Goal: Transaction & Acquisition: Purchase product/service

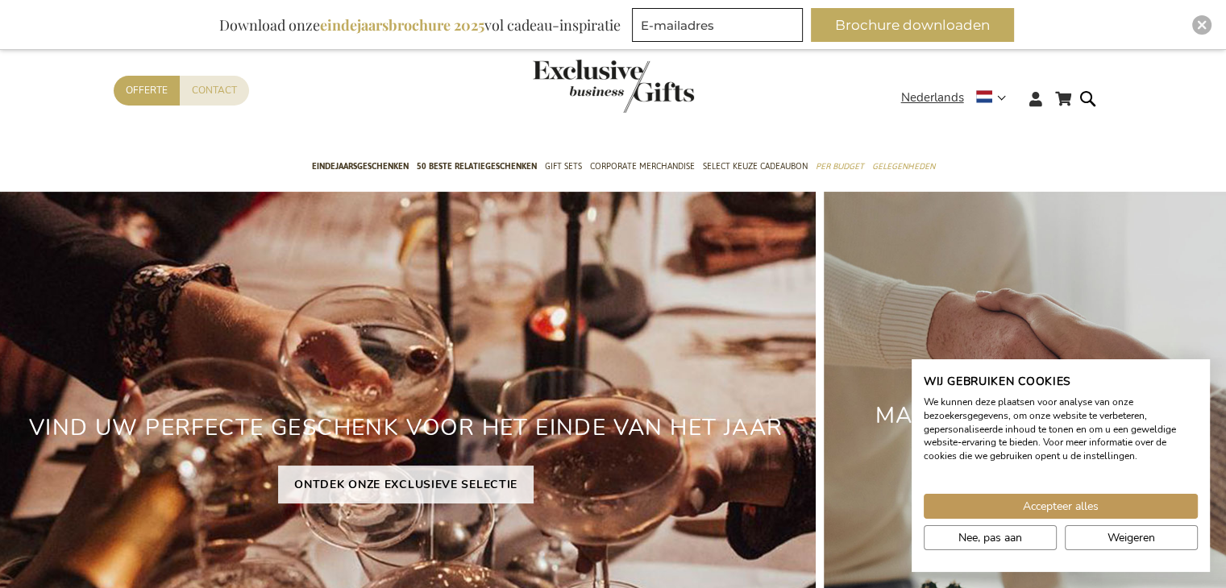
click at [1075, 97] on header "Winkelwagen Winkelwagen Sluiten U heeft geen product(en) in uw winkelwagen. Ga …" at bounding box center [613, 79] width 1226 height 136
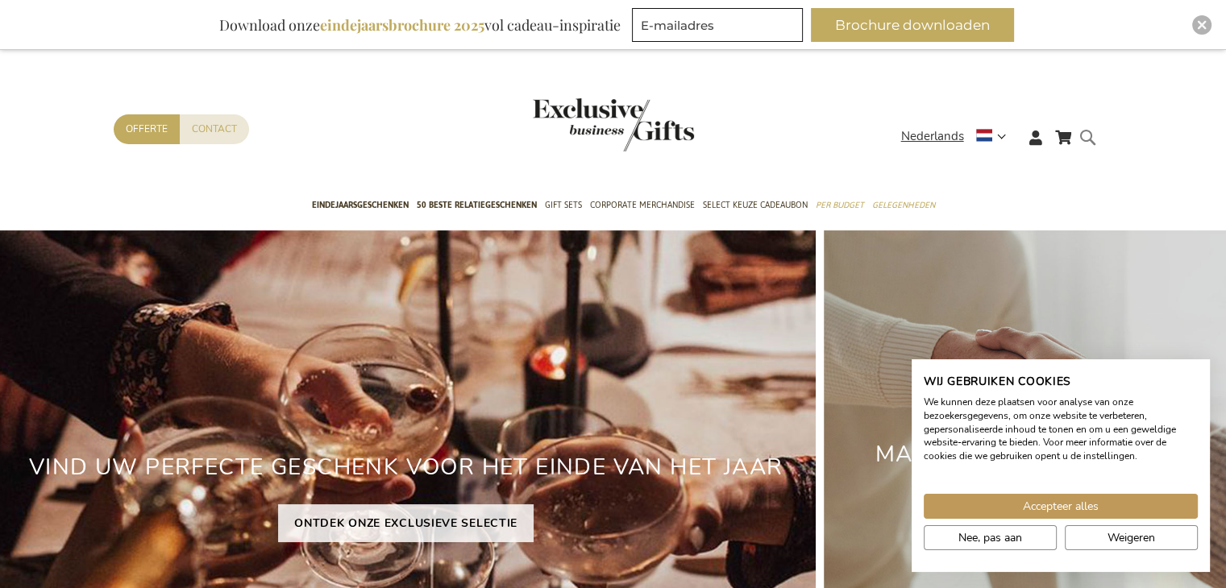
click at [1090, 130] on form "Search Search" at bounding box center [1092, 150] width 16 height 46
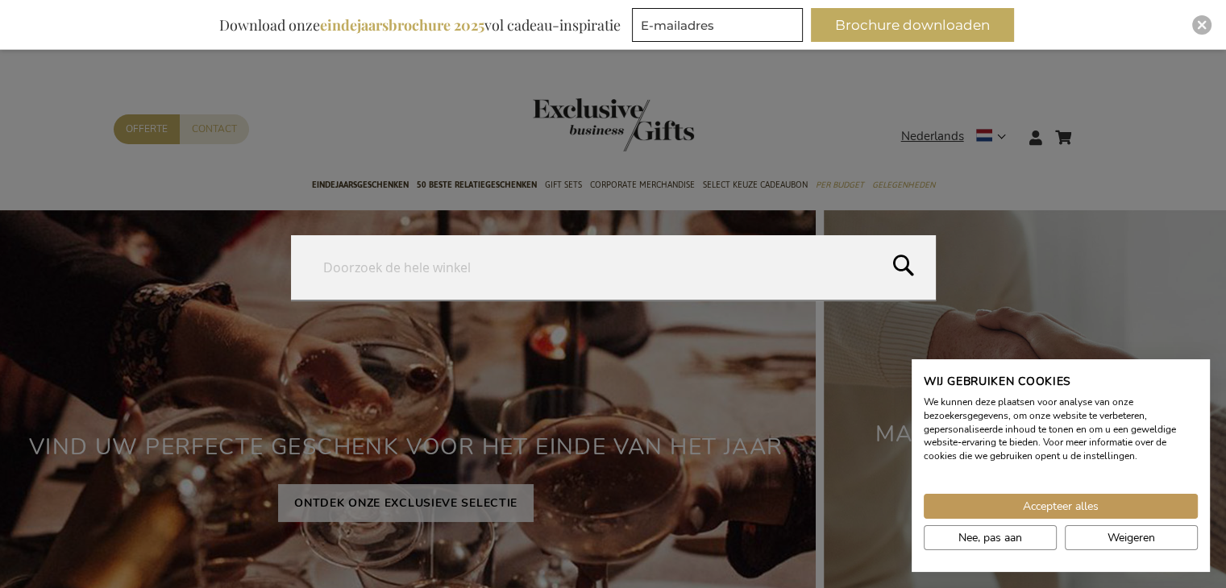
click at [1084, 127] on form "Search Search" at bounding box center [1092, 127] width 16 height 0
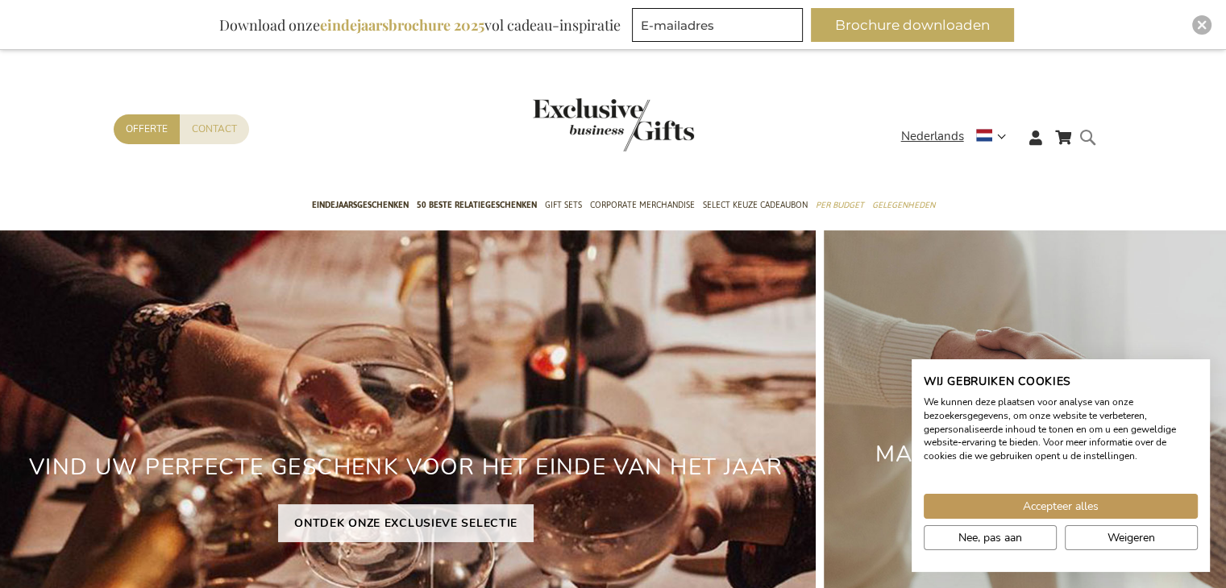
click at [1092, 144] on form "Search Search" at bounding box center [1092, 150] width 16 height 46
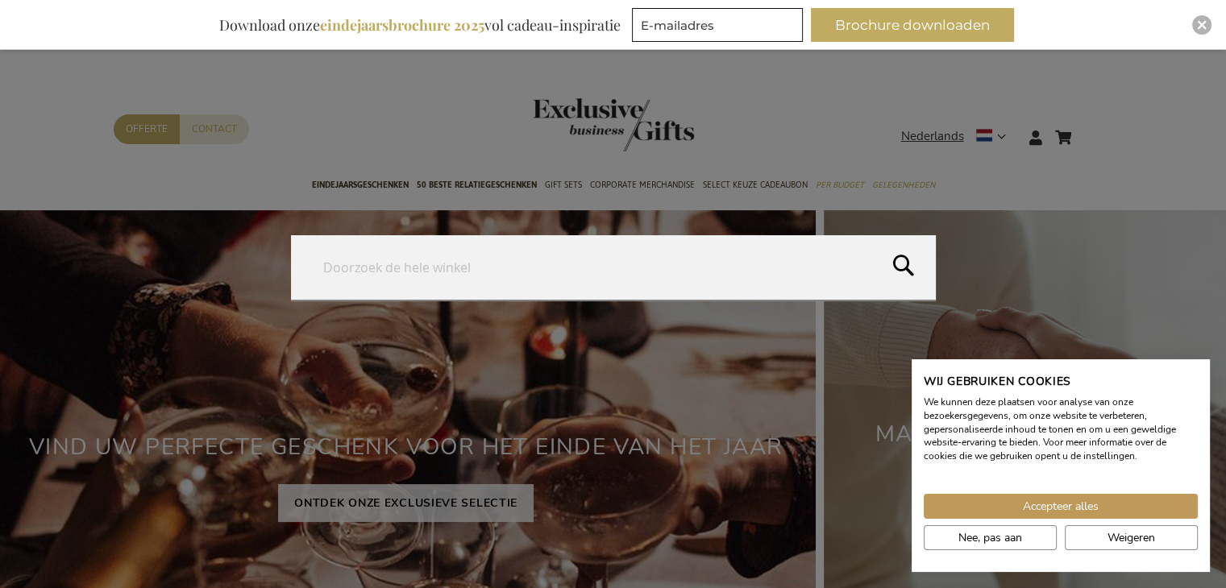
click at [653, 245] on input "Search" at bounding box center [613, 267] width 645 height 64
type input "plant"
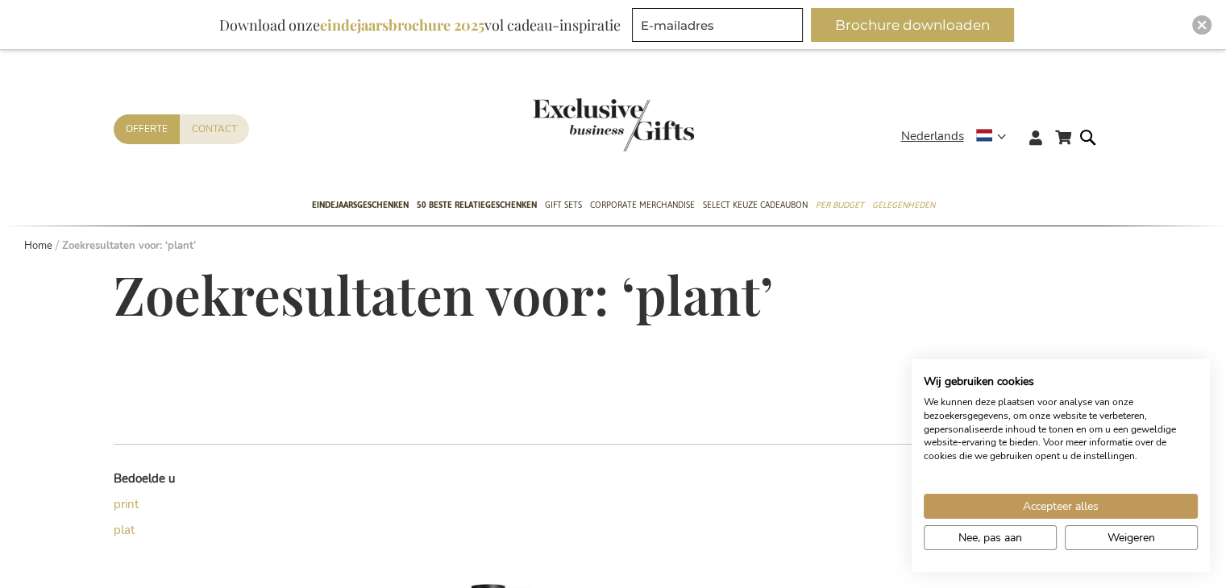
click at [625, 136] on img "store logo" at bounding box center [613, 124] width 161 height 53
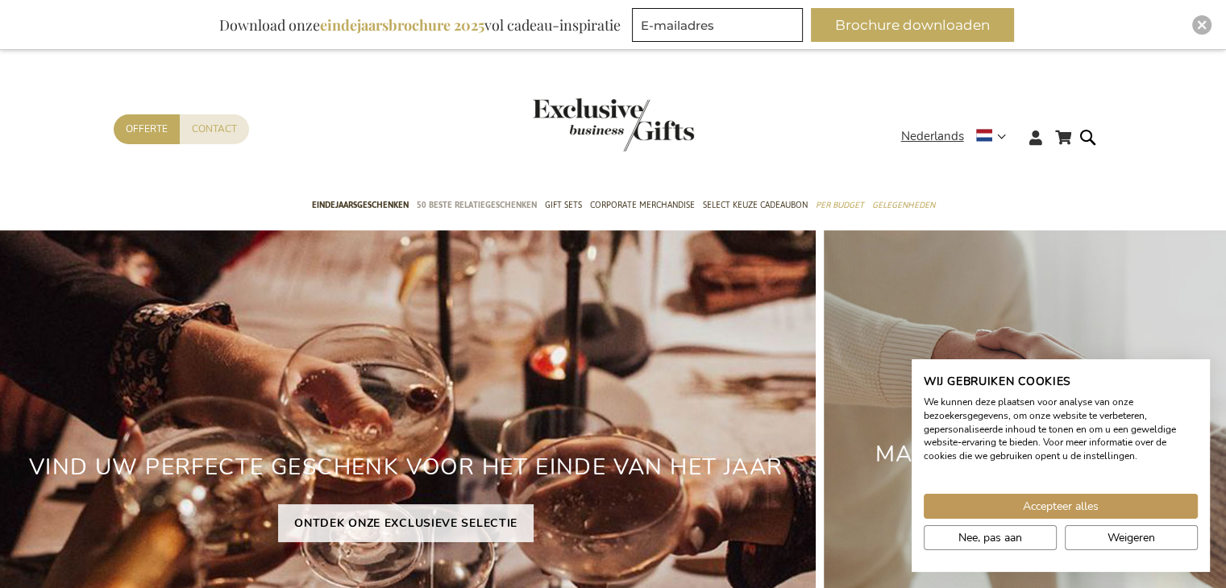
click at [496, 213] on link "50 beste relatiegeschenken" at bounding box center [477, 206] width 120 height 40
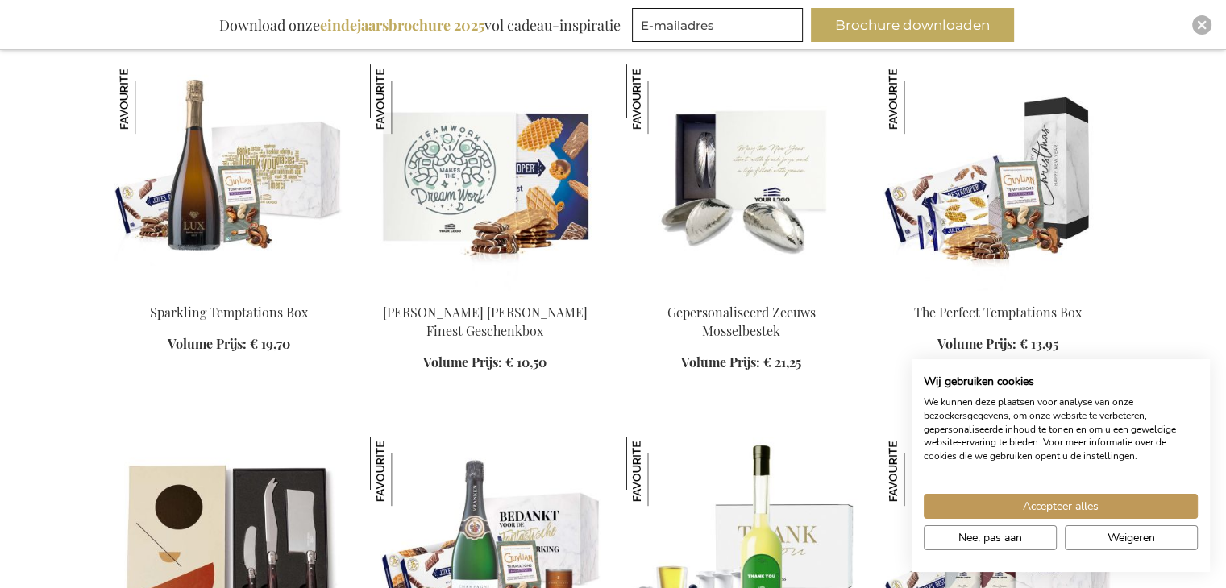
scroll to position [645, 0]
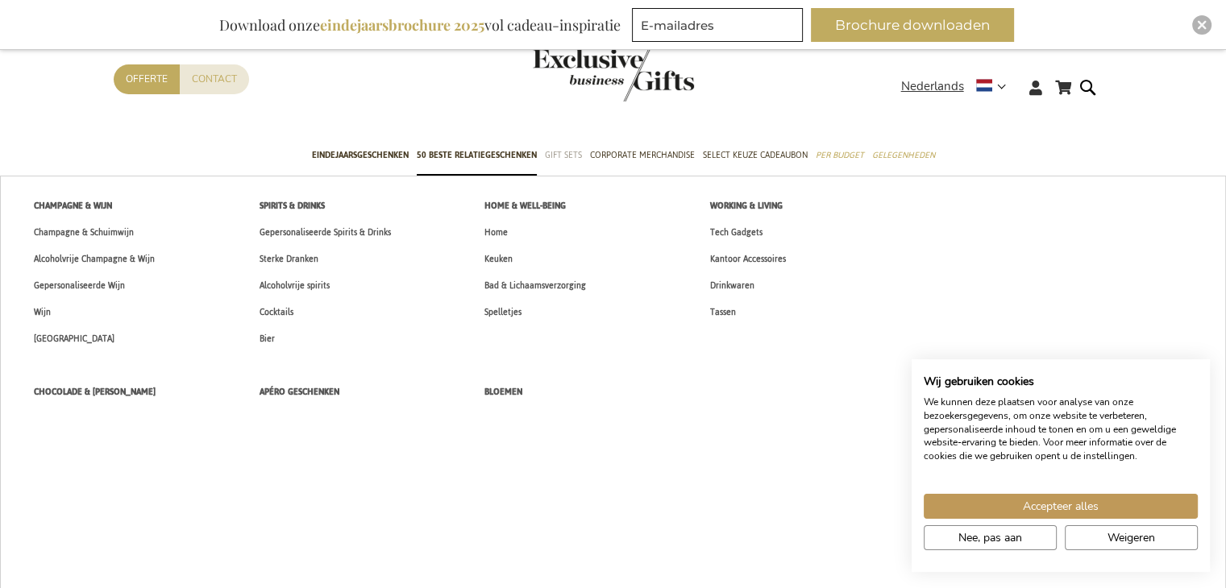
click at [567, 155] on span "Gift Sets" at bounding box center [563, 155] width 37 height 17
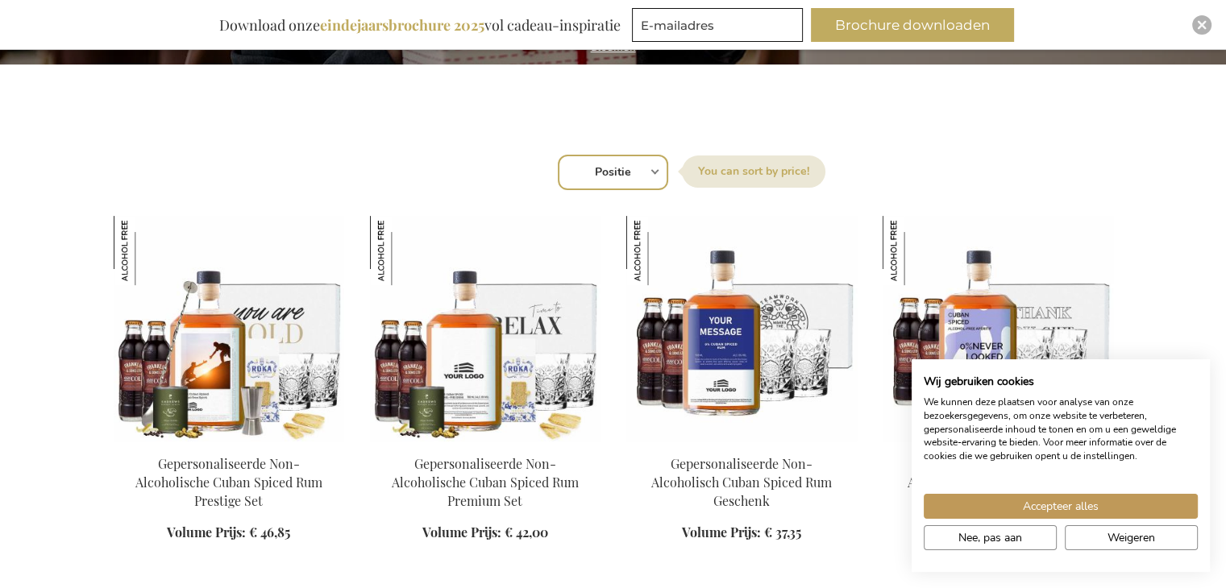
scroll to position [322, 0]
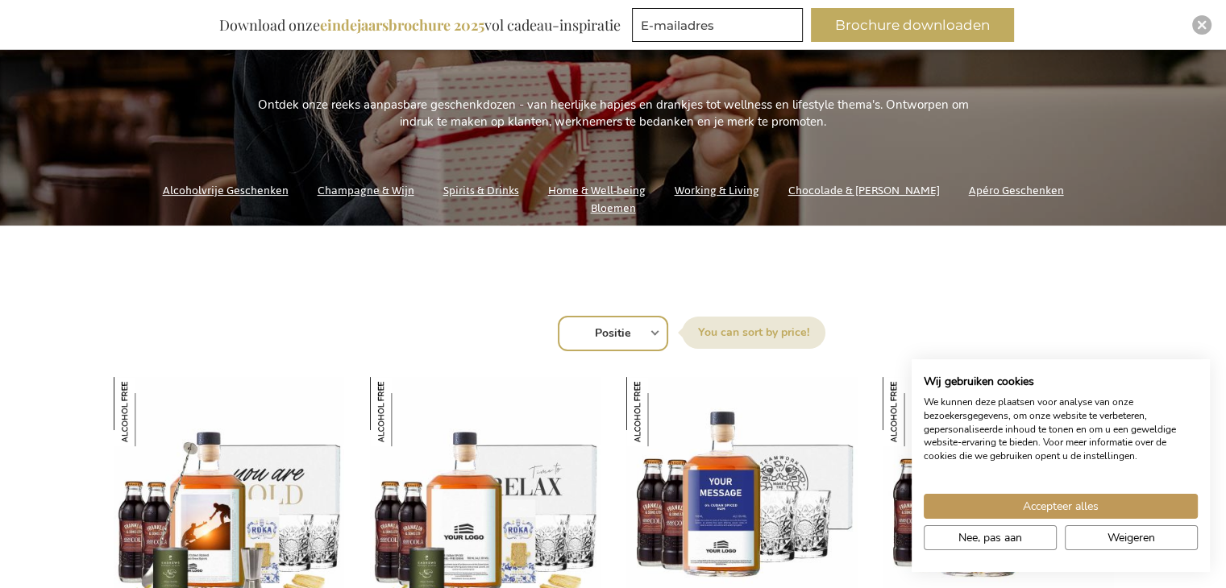
click at [596, 201] on link "Home & Well-being" at bounding box center [597, 191] width 98 height 22
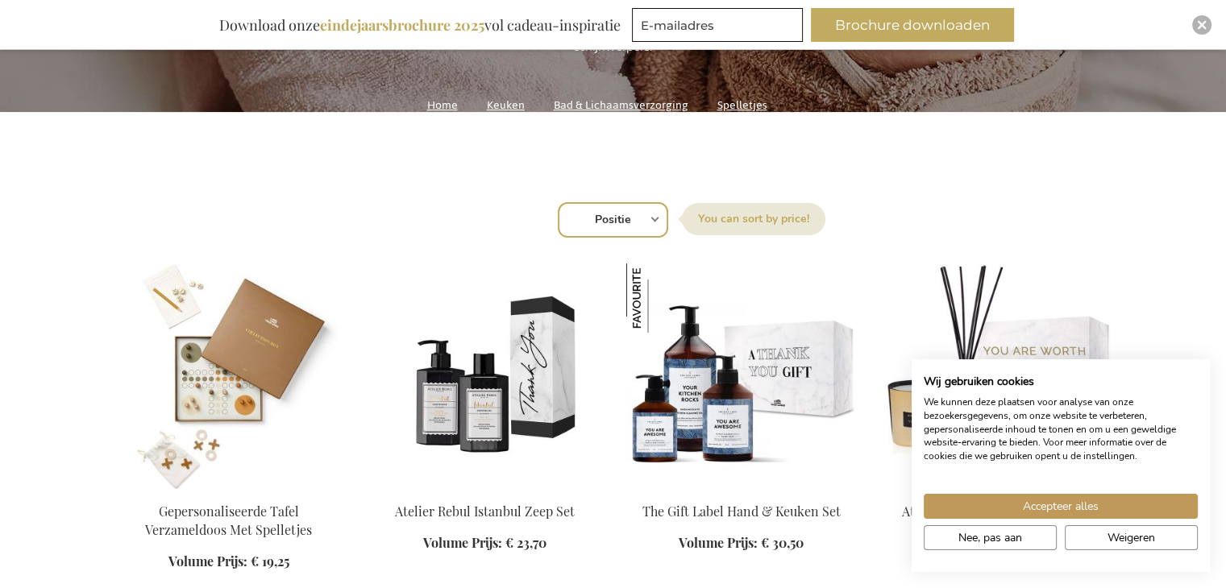
scroll to position [242, 0]
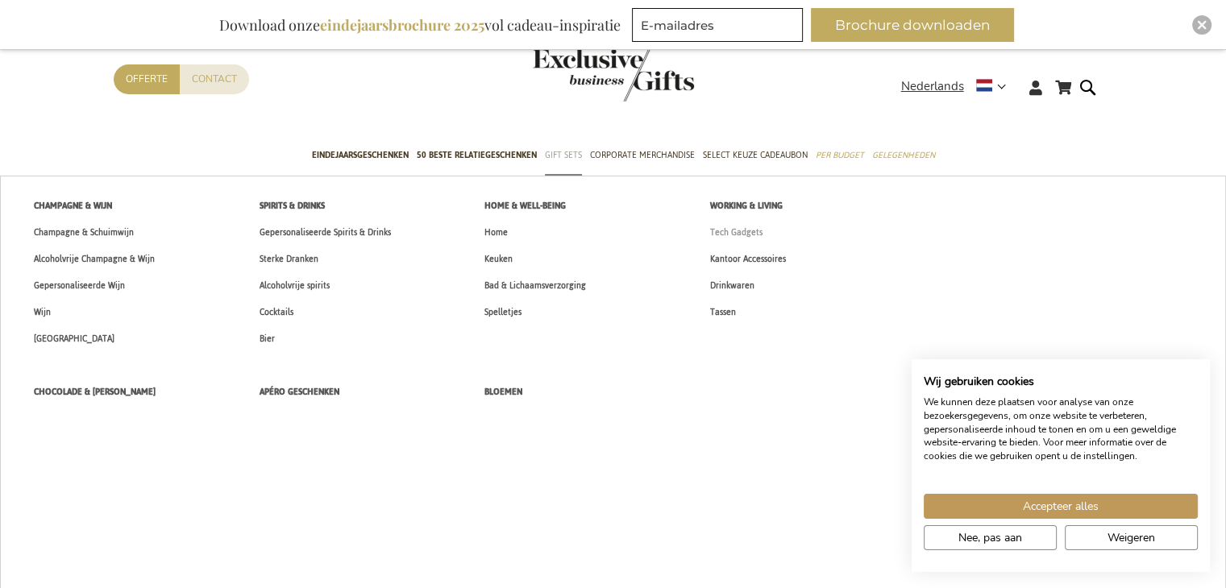
click at [738, 233] on span "Tech Gadgets" at bounding box center [736, 232] width 52 height 17
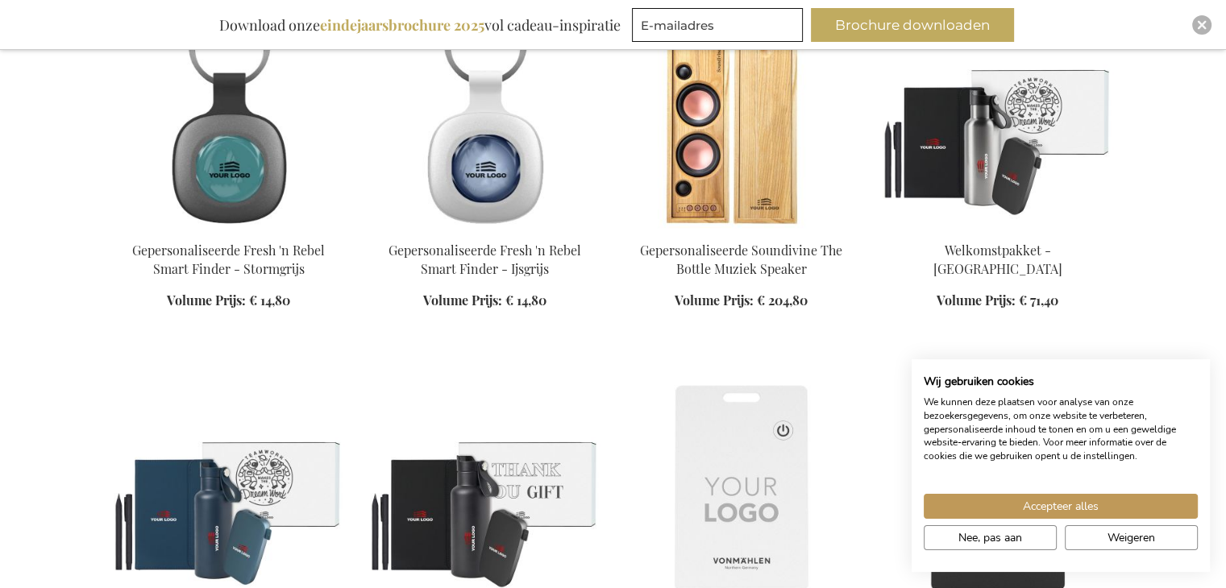
scroll to position [725, 0]
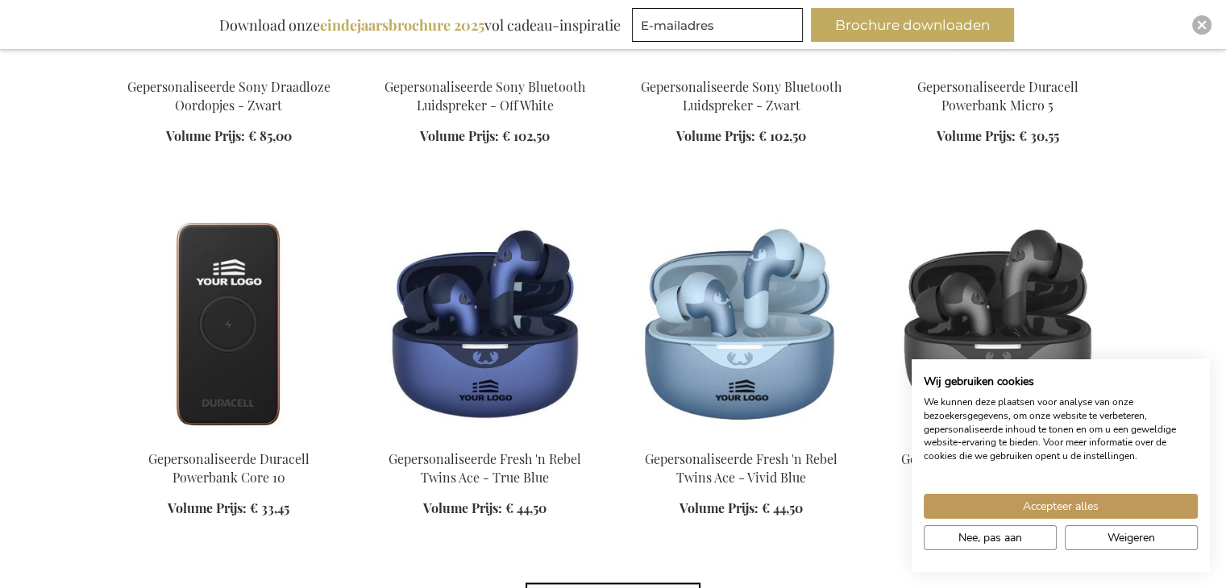
scroll to position [2371, 0]
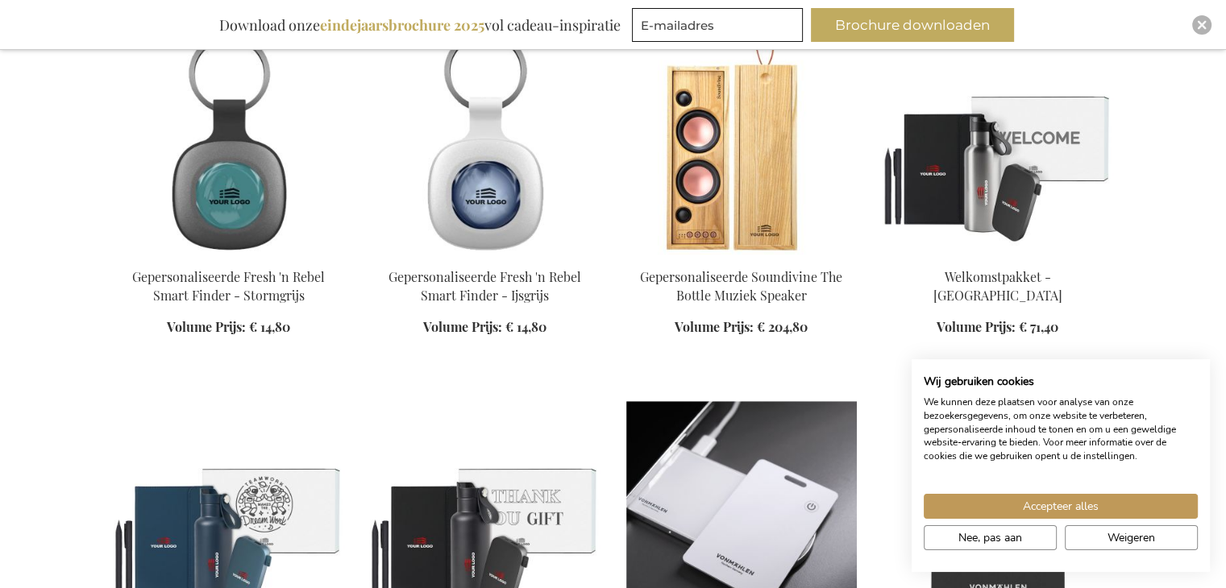
scroll to position [683, 0]
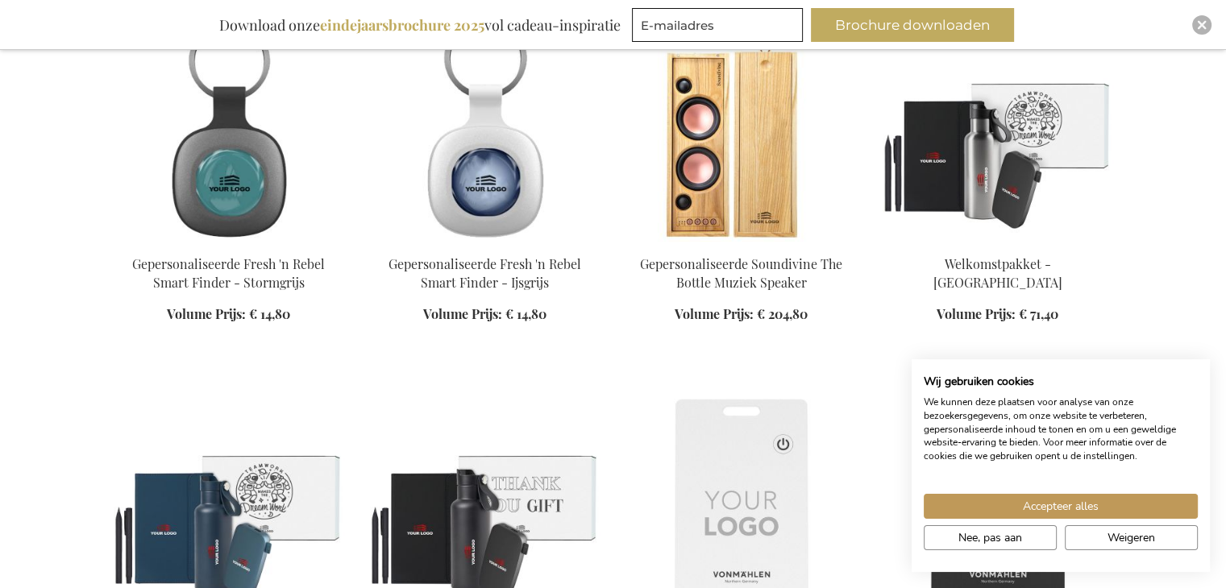
click at [941, 150] on img at bounding box center [998, 129] width 231 height 226
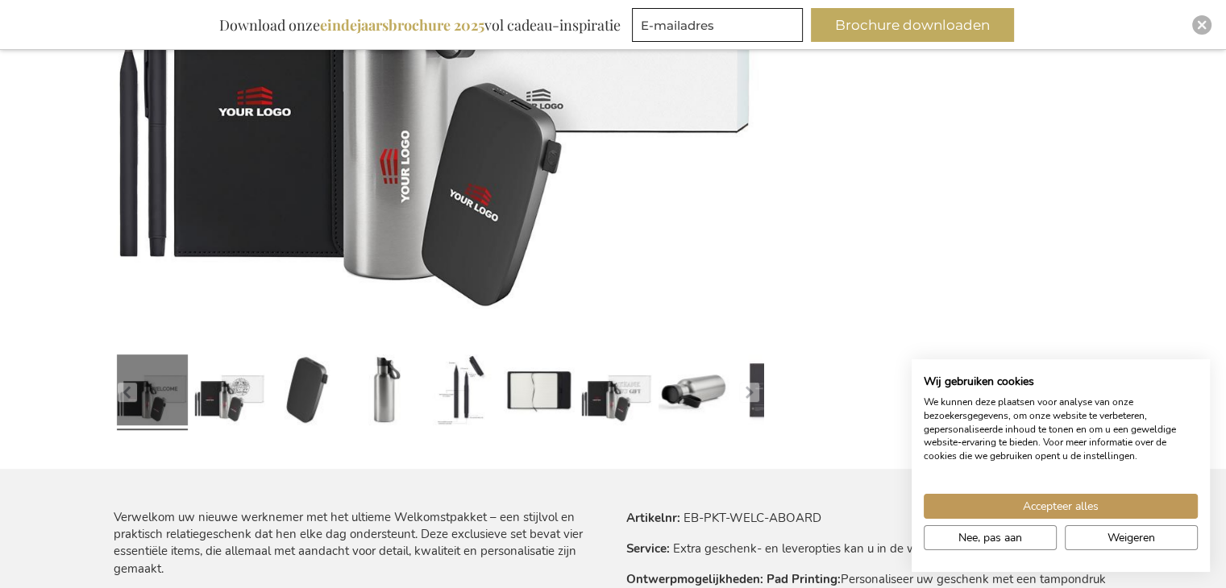
scroll to position [595, 0]
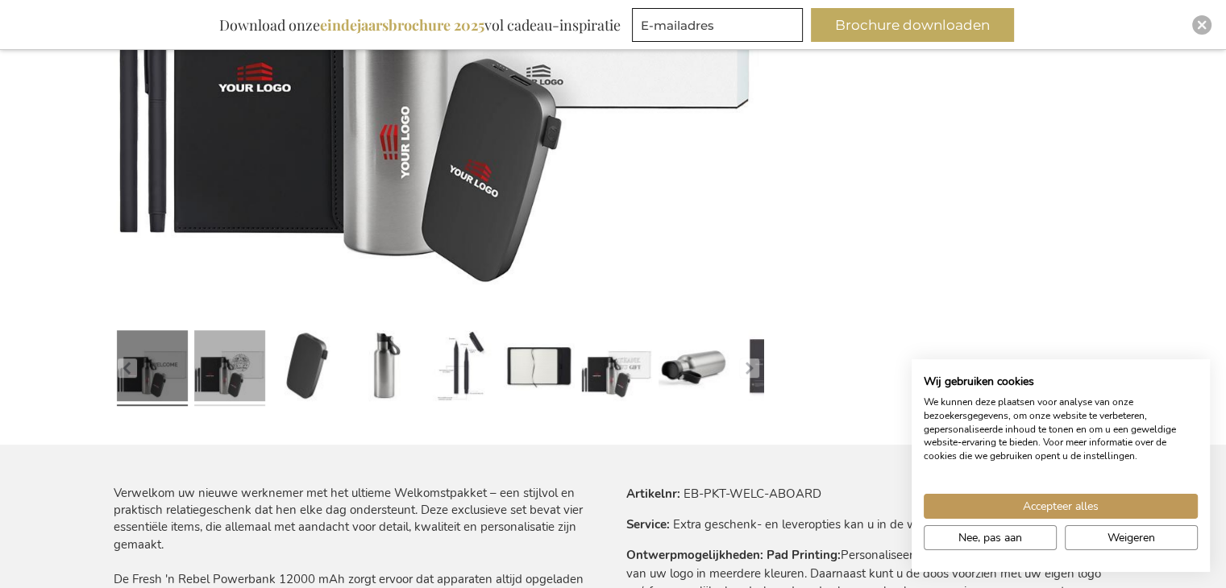
click at [222, 384] on link at bounding box center [229, 368] width 71 height 89
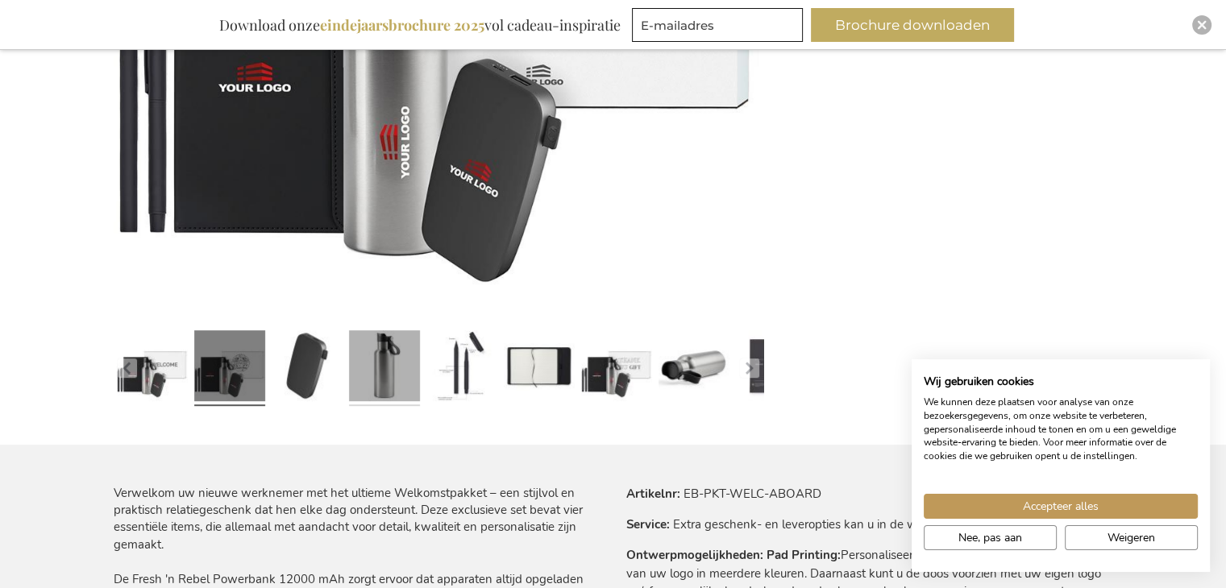
click at [358, 377] on link at bounding box center [384, 368] width 71 height 89
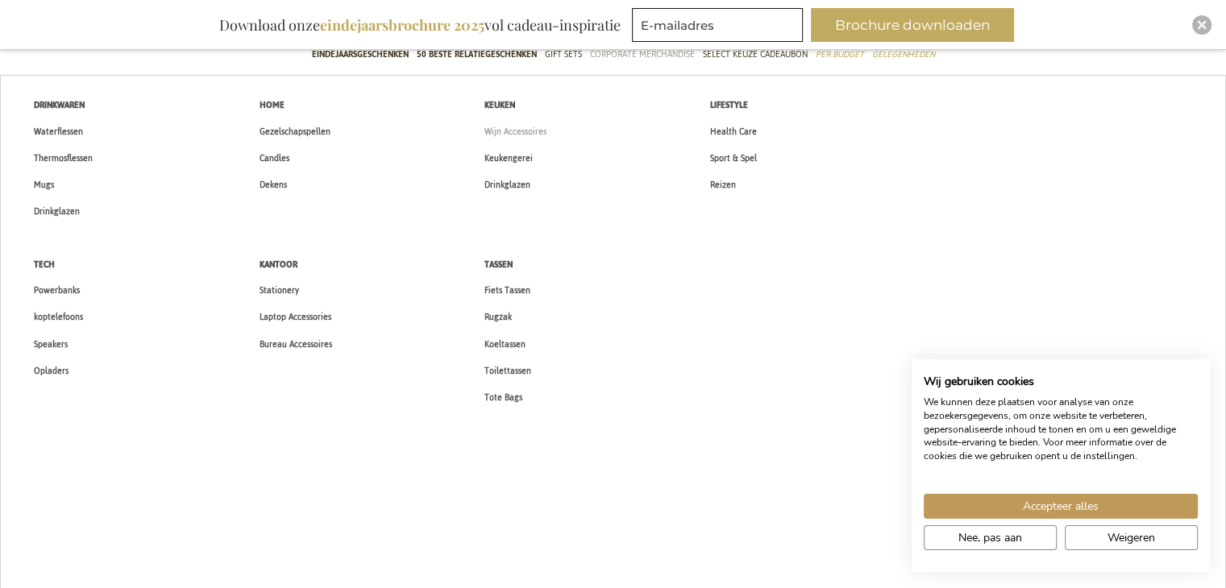
scroll to position [152, 0]
